Goal: Navigation & Orientation: Find specific page/section

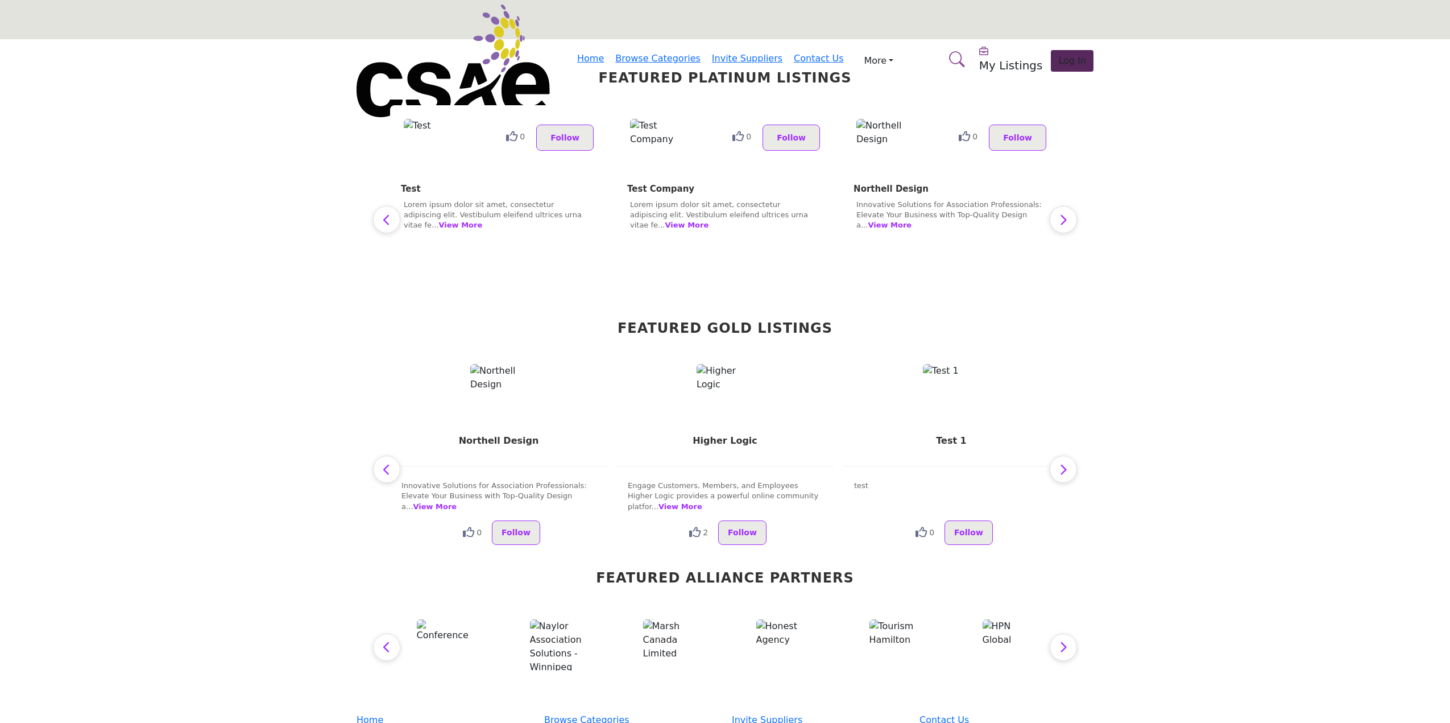
click at [1247, 319] on section "Featured Platinum Listings 0 Follow test 0 Follow View More" at bounding box center [725, 376] width 1450 height 674
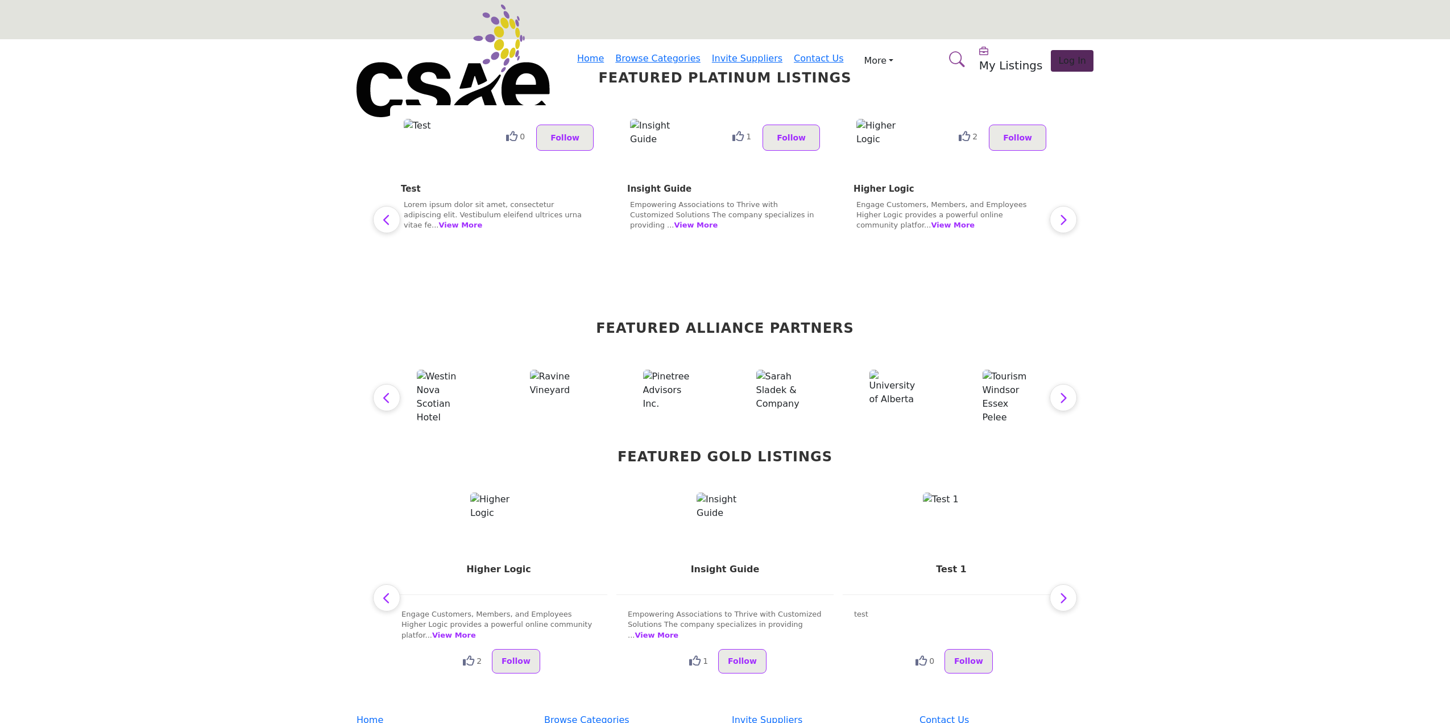
click at [1437, 201] on section "Featured Platinum Listings 0 Follow test 0 Follow View More" at bounding box center [725, 376] width 1450 height 674
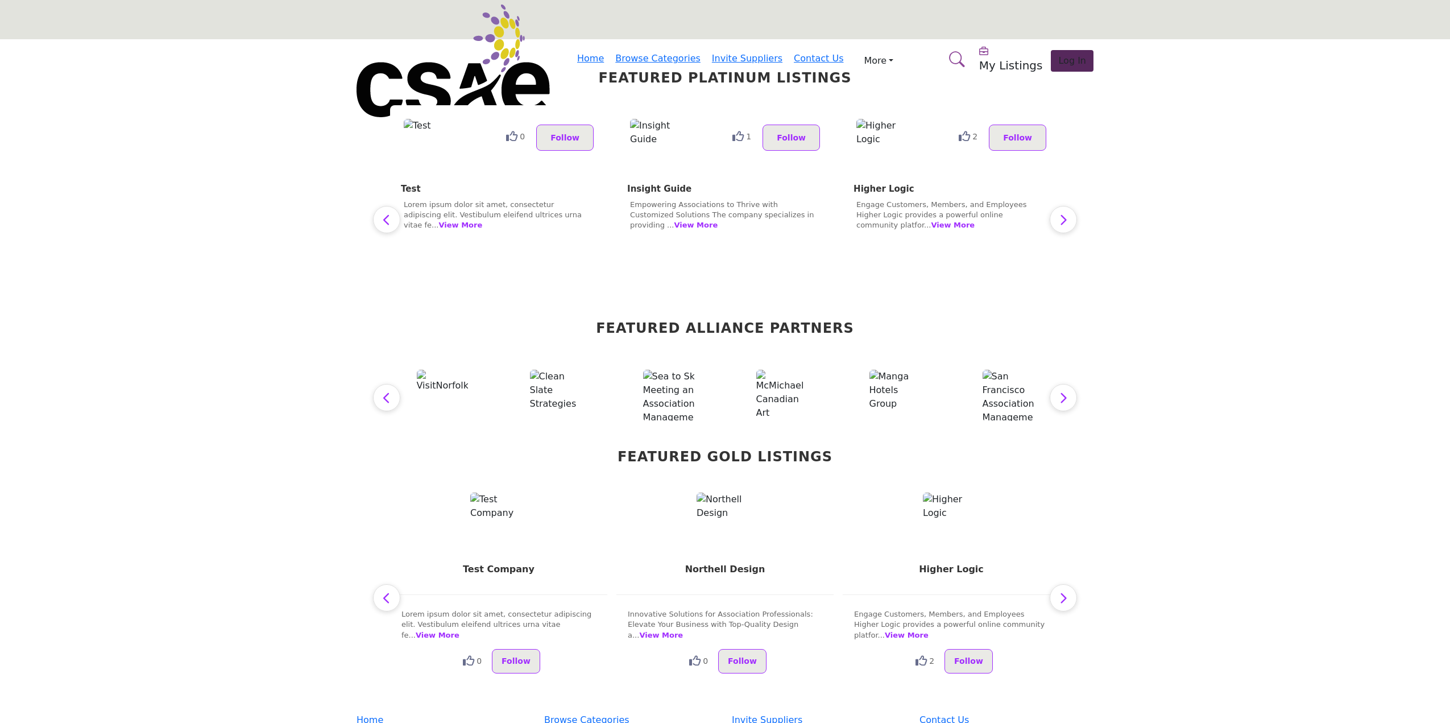
click at [1212, 229] on section "Featured Platinum Listings 0 Follow test 0 Follow View More" at bounding box center [725, 376] width 1450 height 674
click at [1063, 395] on icon "button" at bounding box center [1063, 398] width 9 height 14
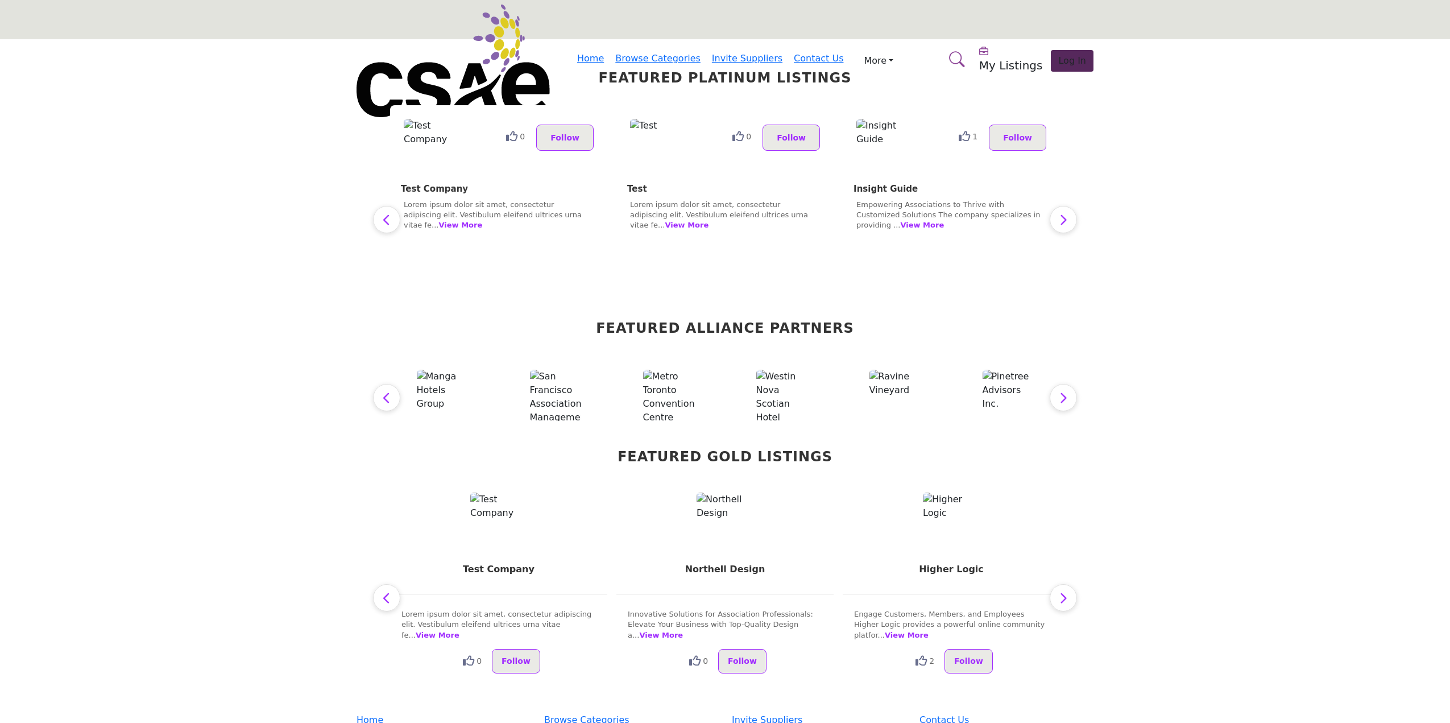
click at [1063, 395] on icon "button" at bounding box center [1063, 398] width 9 height 14
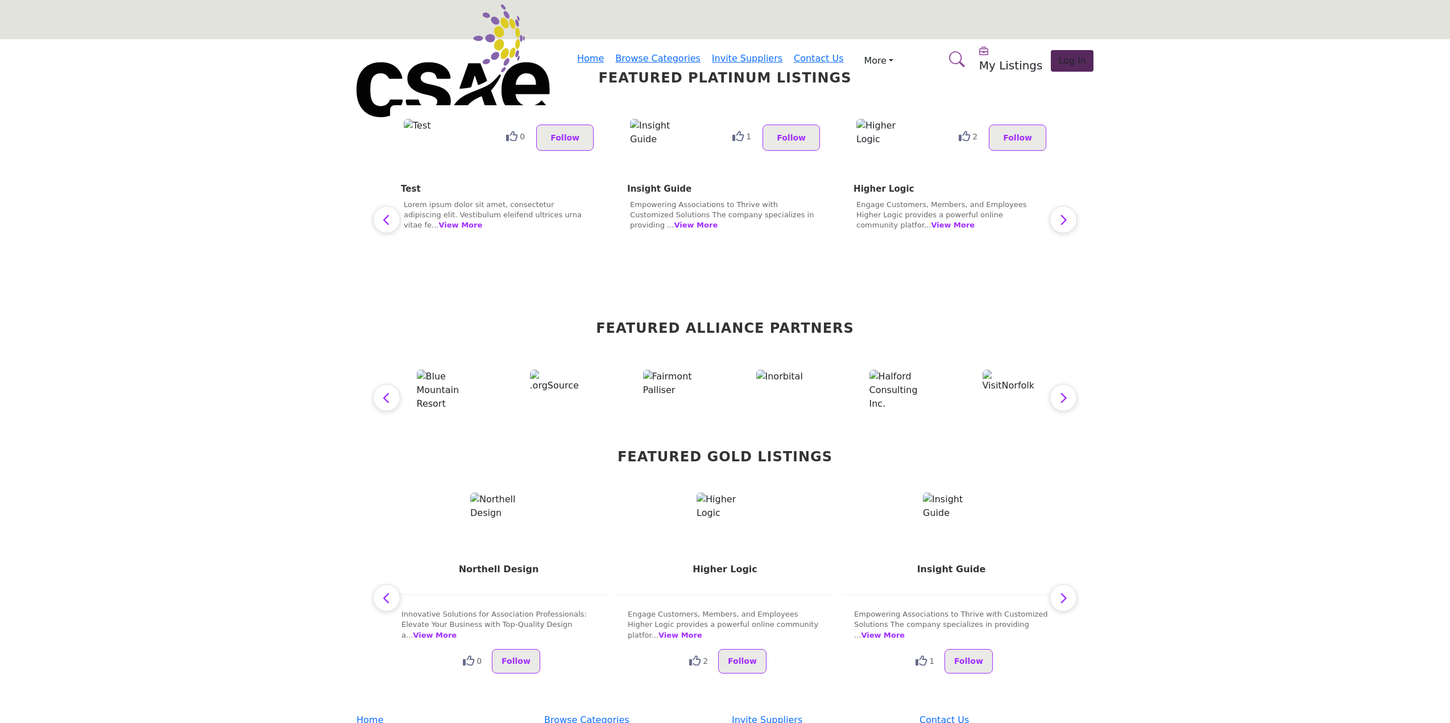
click at [1059, 218] on icon "button" at bounding box center [1063, 220] width 9 height 14
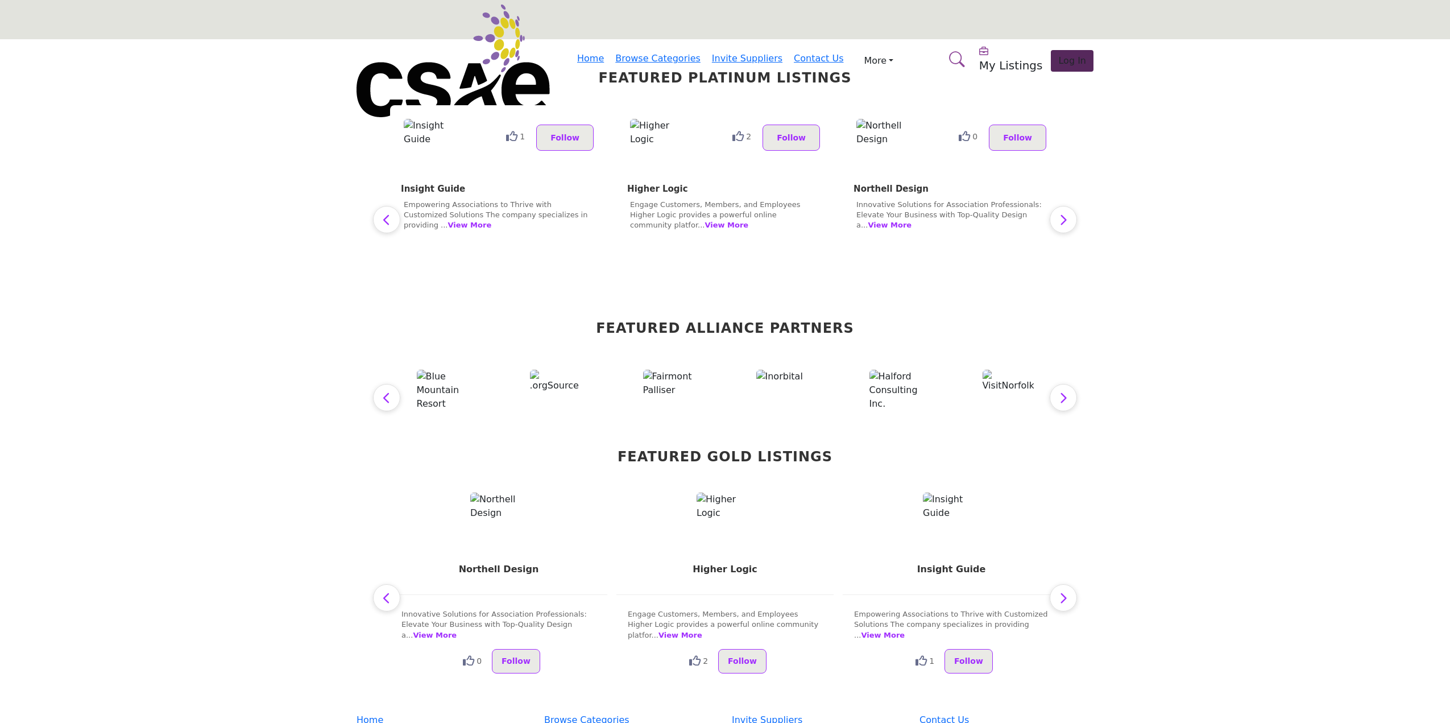
click at [1059, 218] on icon "button" at bounding box center [1063, 220] width 9 height 14
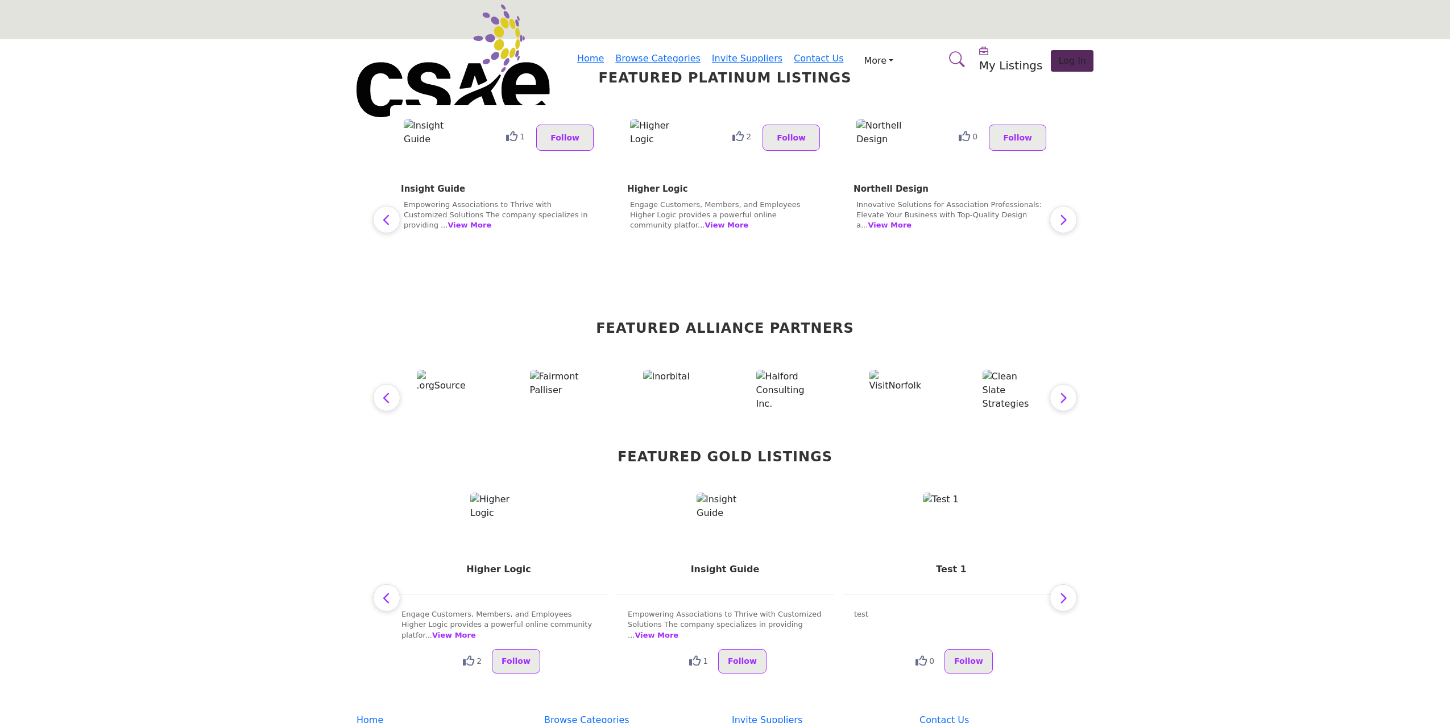
click at [1059, 218] on icon "button" at bounding box center [1063, 220] width 9 height 14
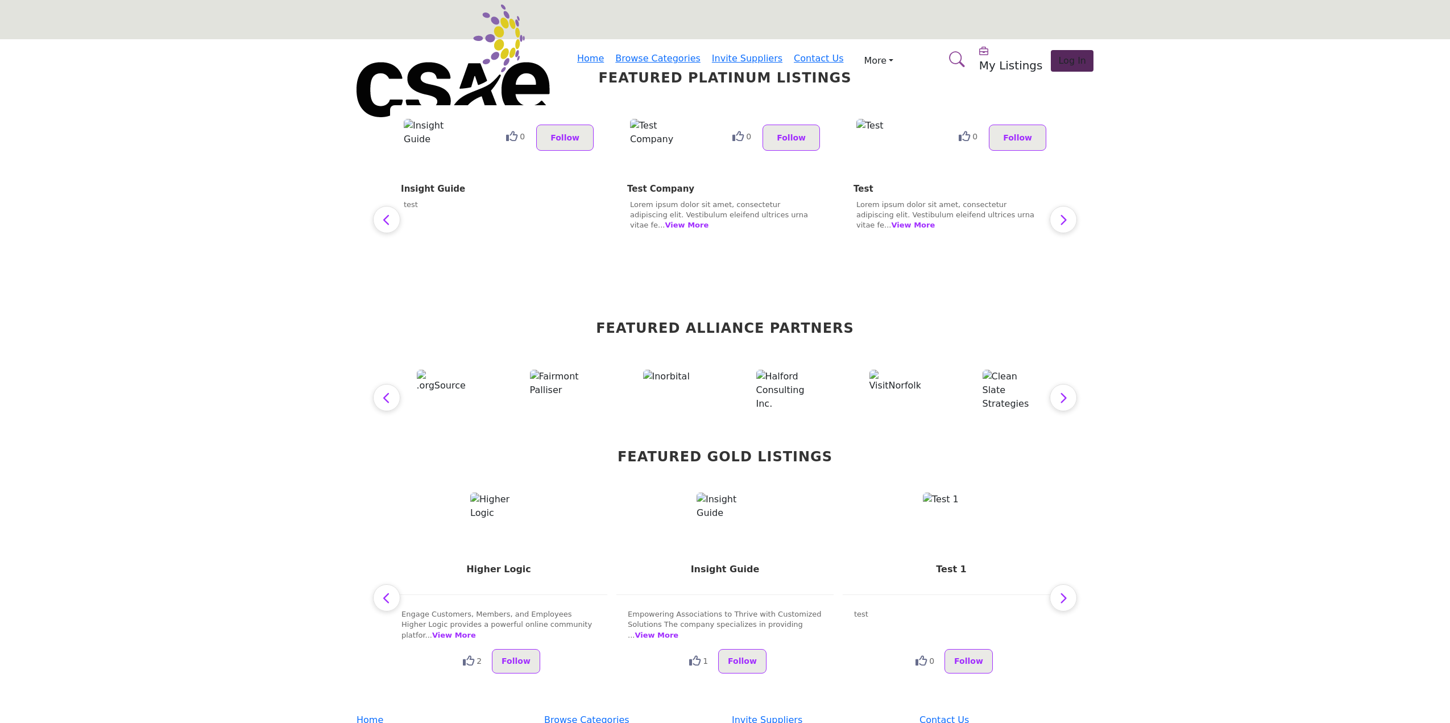
click at [1059, 594] on icon "button" at bounding box center [1063, 598] width 9 height 14
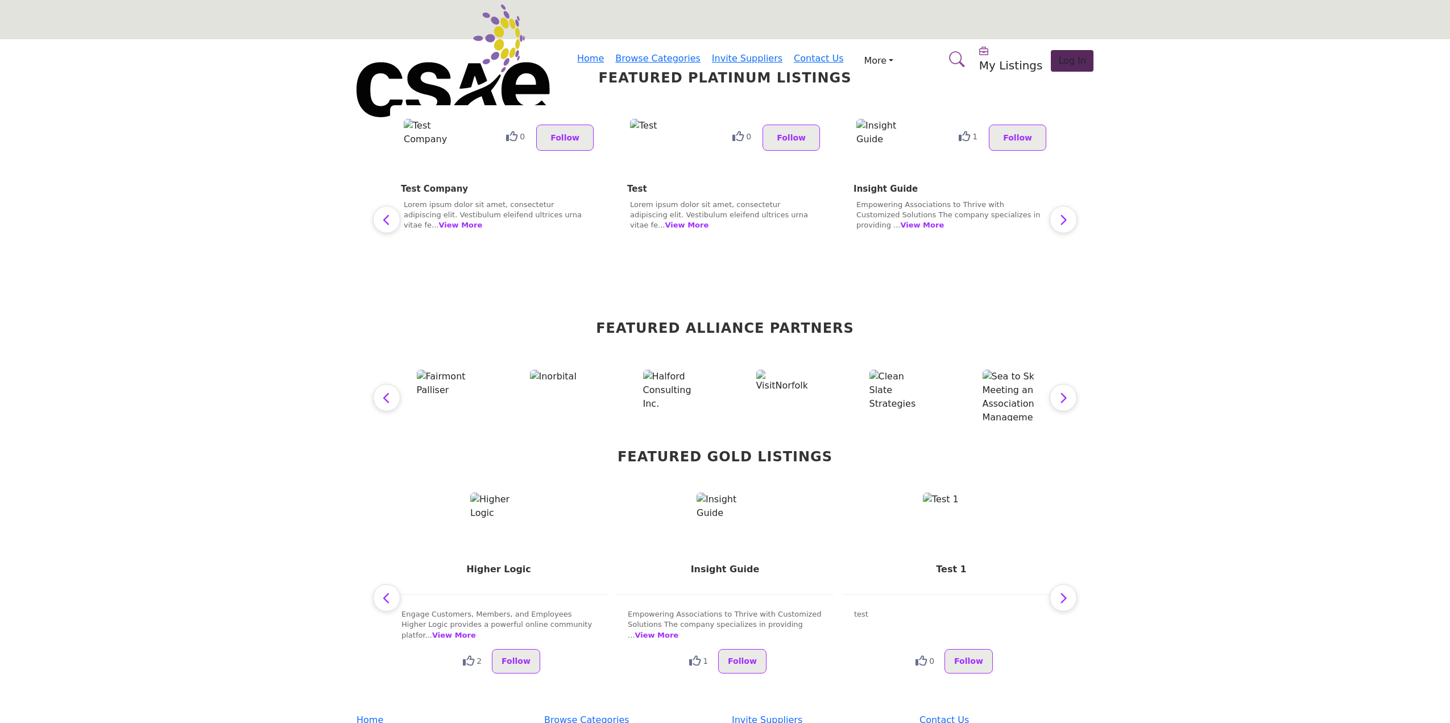
click at [1059, 594] on icon "button" at bounding box center [1063, 598] width 9 height 14
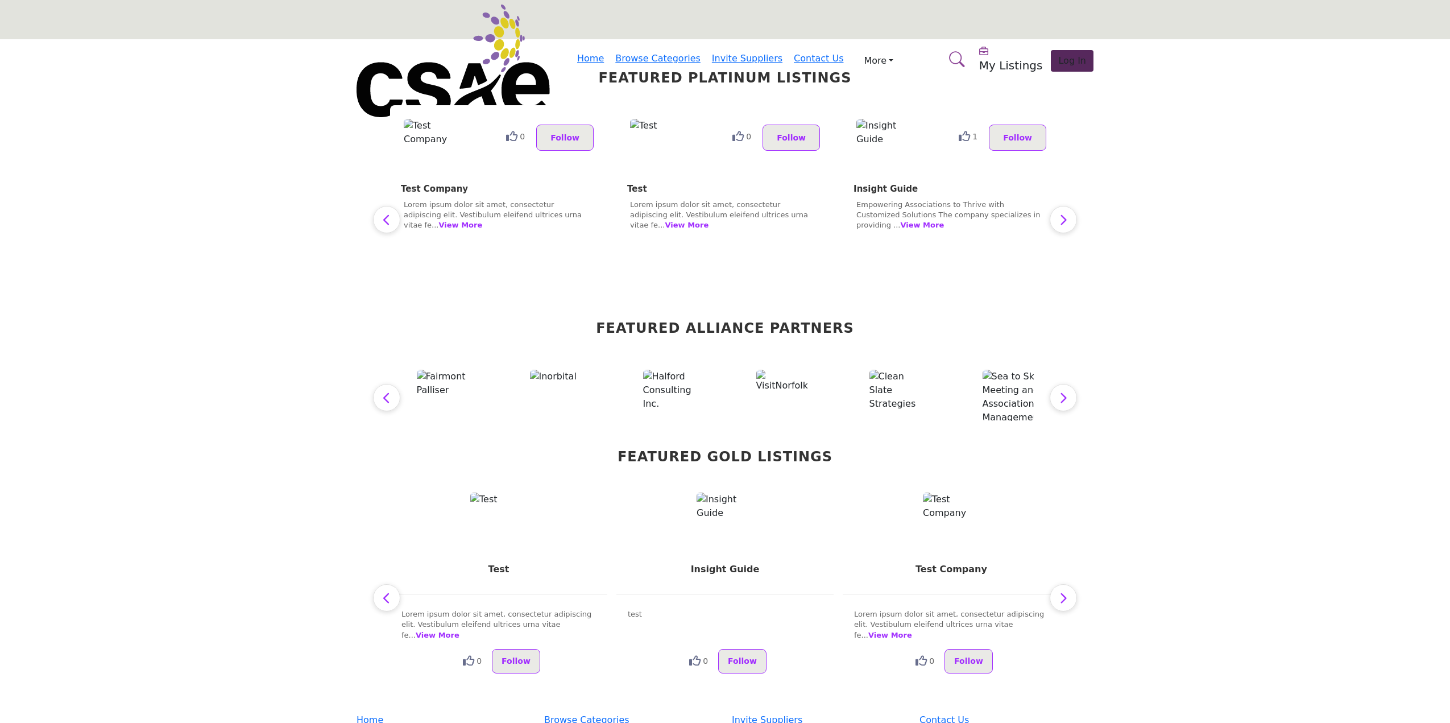
click at [1059, 594] on icon "button" at bounding box center [1063, 598] width 9 height 14
click at [1157, 492] on section "Featured Platinum Listings 0 Follow test 0 Follow View More" at bounding box center [725, 376] width 1450 height 674
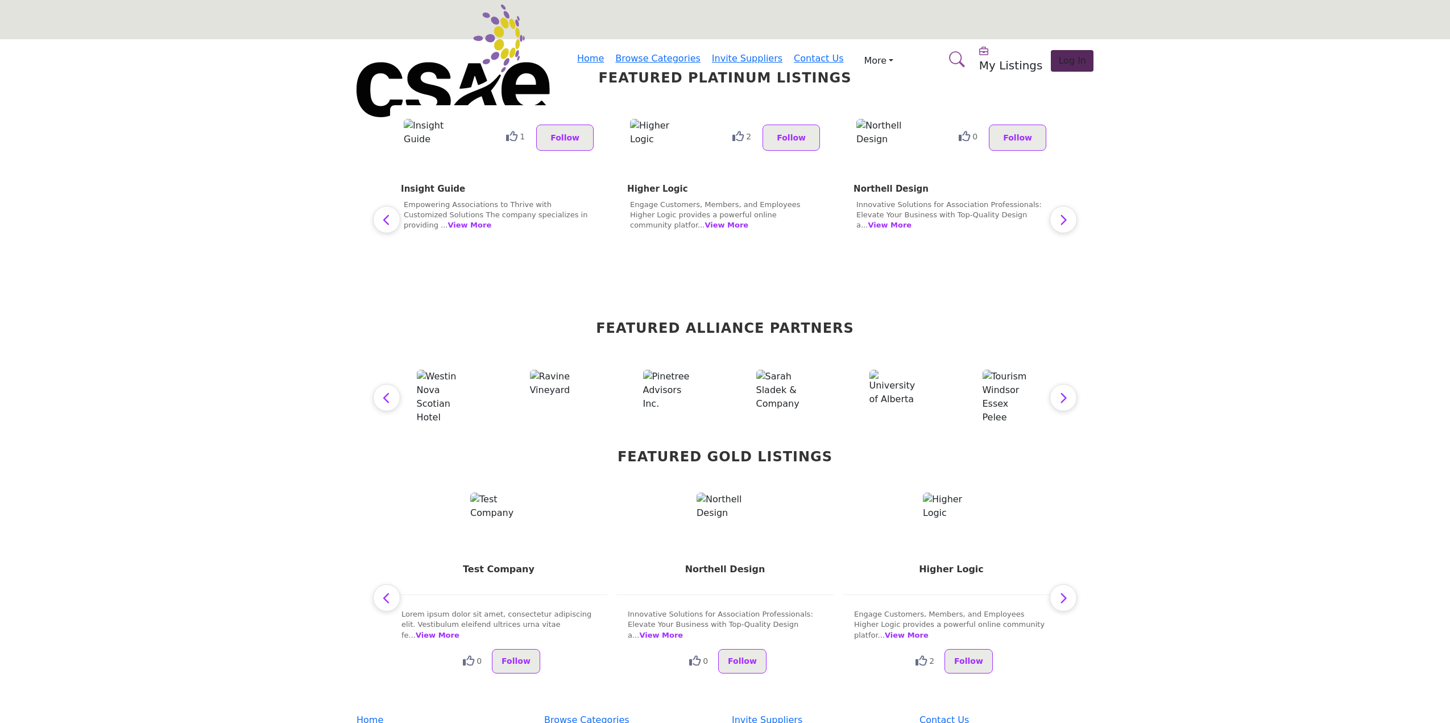
drag, startPoint x: 1179, startPoint y: 184, endPoint x: 1096, endPoint y: 151, distance: 89.3
click at [1179, 183] on section "Featured Platinum Listings 0 Follow test 0 Follow View More" at bounding box center [725, 376] width 1450 height 674
